Goal: Book appointment/travel/reservation

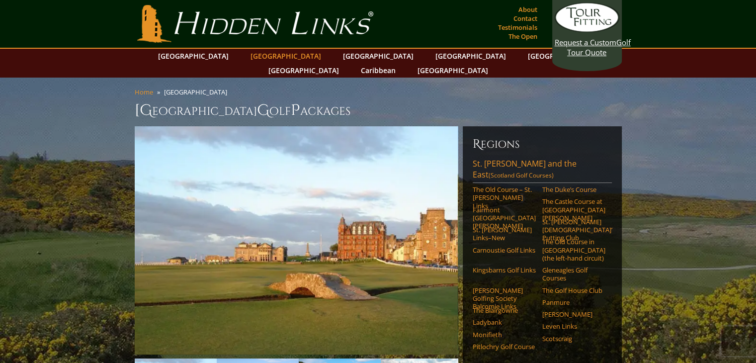
click at [272, 56] on link "[GEOGRAPHIC_DATA]" at bounding box center [286, 56] width 81 height 14
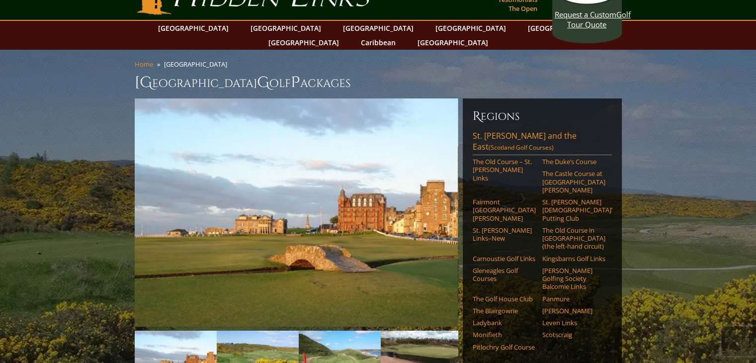
scroll to position [29, 0]
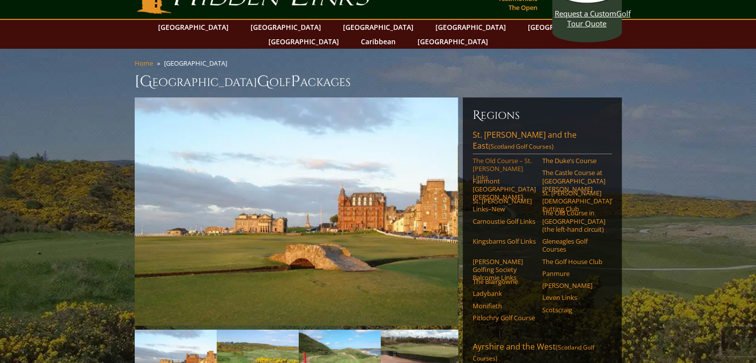
click at [496, 157] on link "The Old Course – St. [PERSON_NAME] Links" at bounding box center [504, 169] width 63 height 24
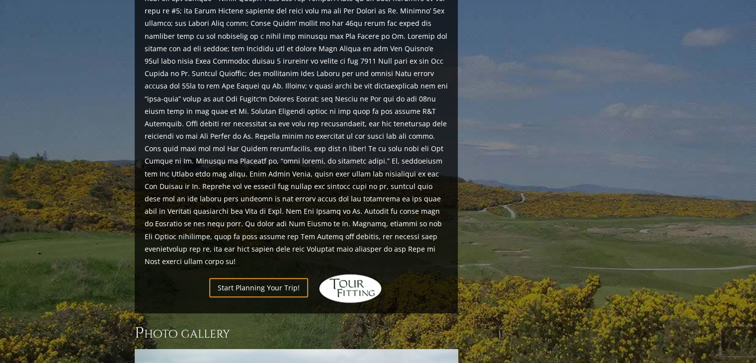
scroll to position [1082, 0]
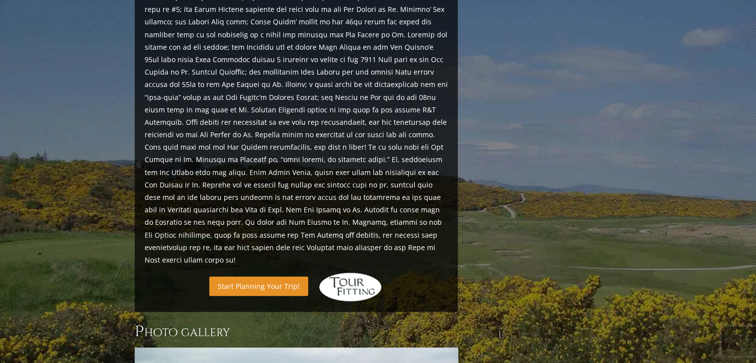
click at [247, 276] on link "Start Planning Your Trip!" at bounding box center [258, 285] width 99 height 19
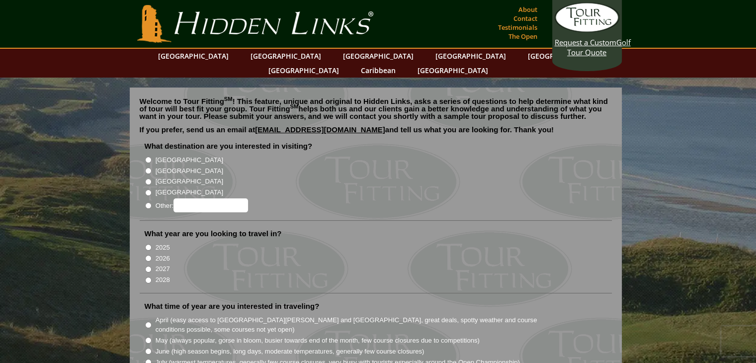
click at [178, 166] on label "[GEOGRAPHIC_DATA]" at bounding box center [190, 171] width 68 height 10
click at [152, 168] on input "[GEOGRAPHIC_DATA]" at bounding box center [148, 171] width 6 height 6
radio input "true"
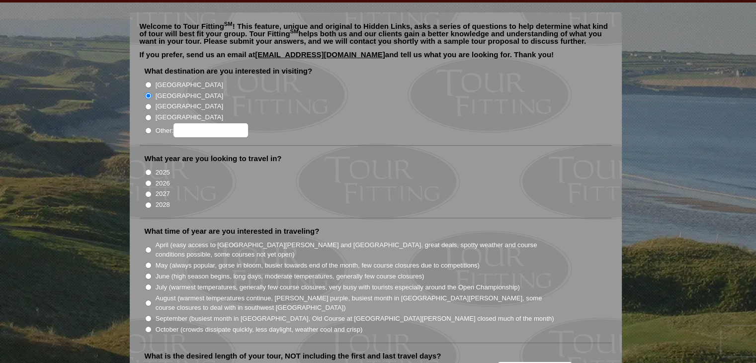
scroll to position [76, 0]
click at [154, 166] on li "2025" at bounding box center [380, 171] width 470 height 11
click at [148, 169] on input "2025" at bounding box center [148, 172] width 6 height 6
radio input "true"
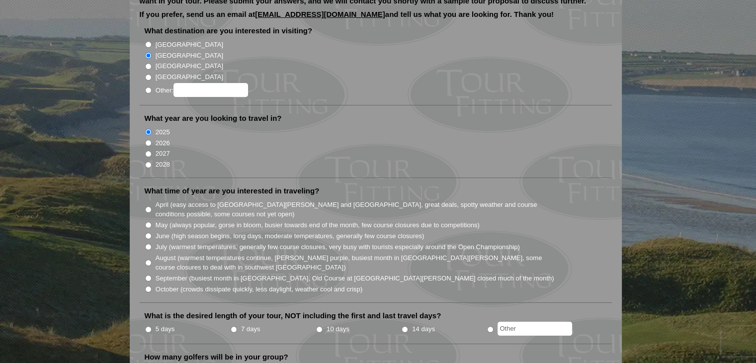
scroll to position [122, 0]
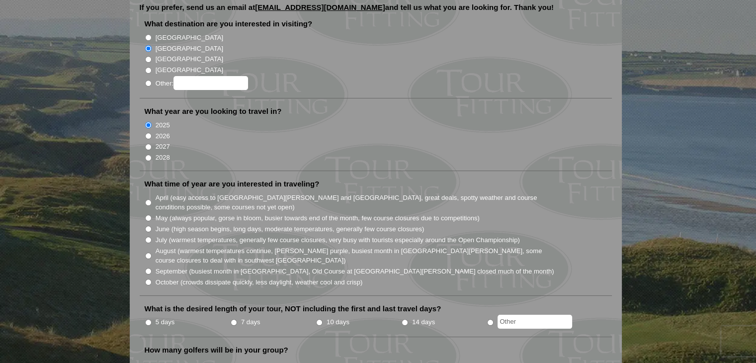
click at [145, 215] on input "May (always popular, gorse in bloom, busier towards end of the month, few cours…" at bounding box center [148, 218] width 6 height 6
radio input "true"
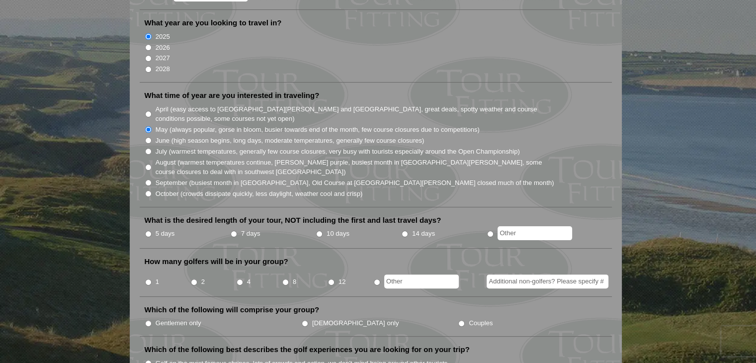
scroll to position [212, 0]
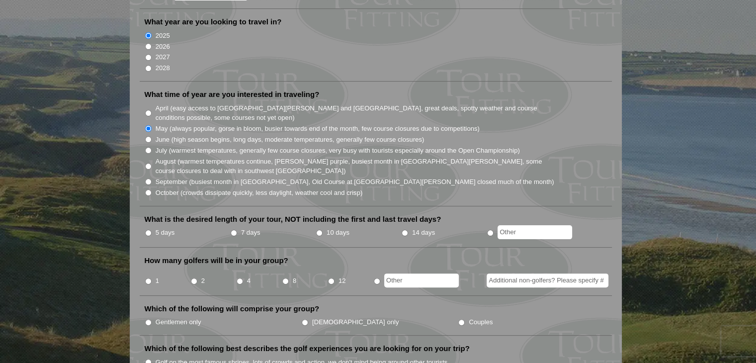
click at [193, 278] on input "2" at bounding box center [194, 281] width 6 height 6
radio input "true"
click at [155, 227] on li "5 days" at bounding box center [188, 233] width 86 height 12
click at [147, 230] on input "5 days" at bounding box center [148, 233] width 6 height 6
radio input "true"
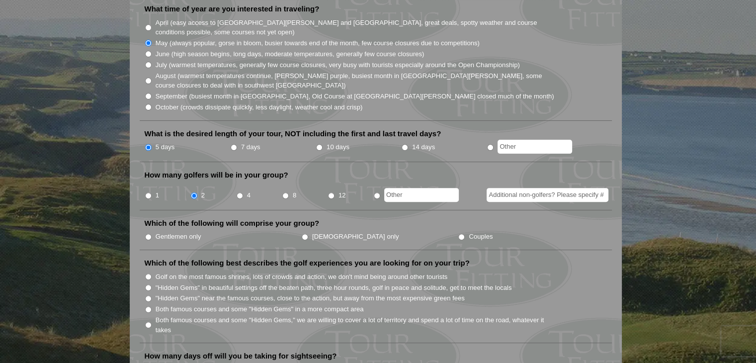
scroll to position [328, 0]
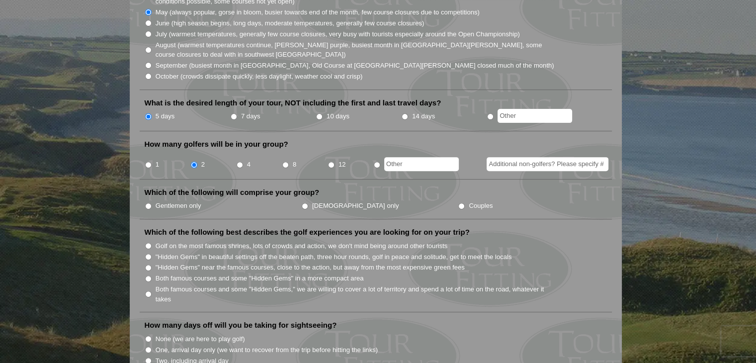
click at [150, 243] on input "Golf on the most famous shrines, lots of crowds and action, we don't mind being…" at bounding box center [148, 246] width 6 height 6
radio input "true"
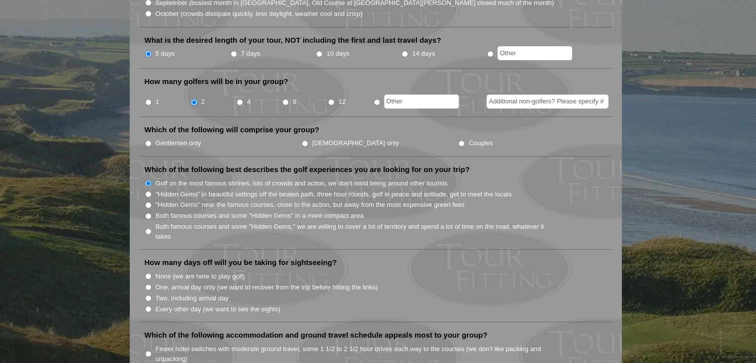
scroll to position [395, 0]
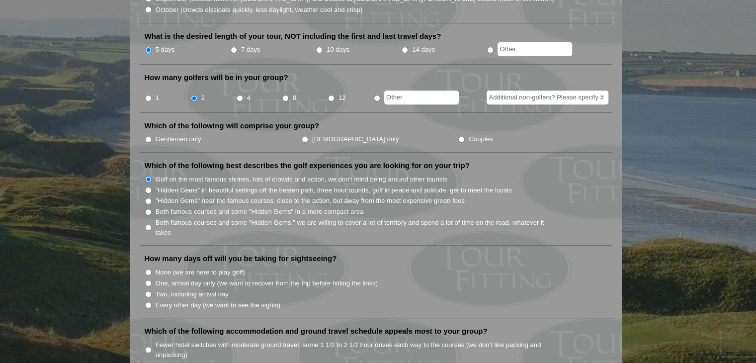
click at [159, 268] on label "None (we are here to play golf)" at bounding box center [201, 273] width 90 height 10
click at [152, 269] on input "None (we are here to play golf)" at bounding box center [148, 272] width 6 height 6
radio input "true"
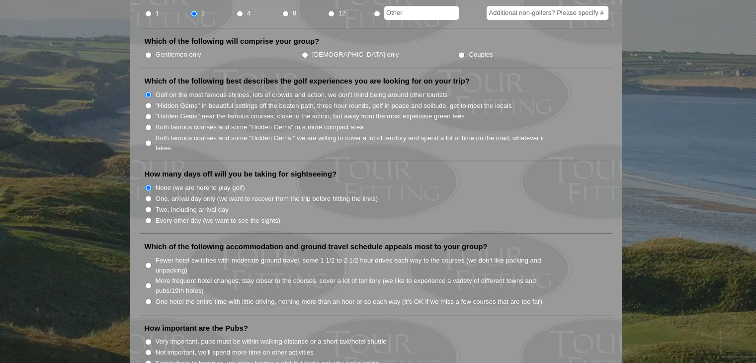
scroll to position [480, 0]
click at [150, 261] on input "Fewer hotel switches with moderate ground travel, some 1 1/2 to 2 1/2 hour driv…" at bounding box center [148, 264] width 6 height 6
radio input "true"
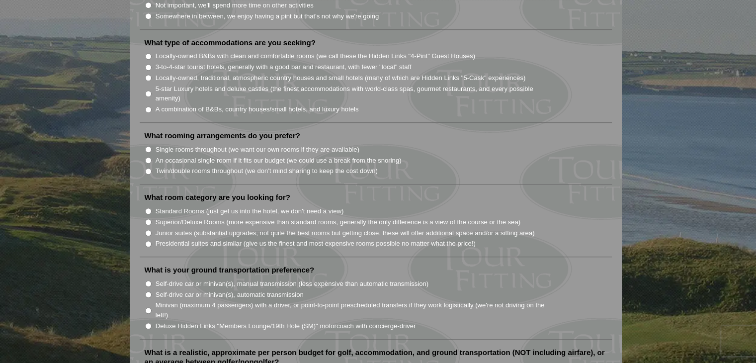
scroll to position [622, 0]
